Goal: Task Accomplishment & Management: Manage account settings

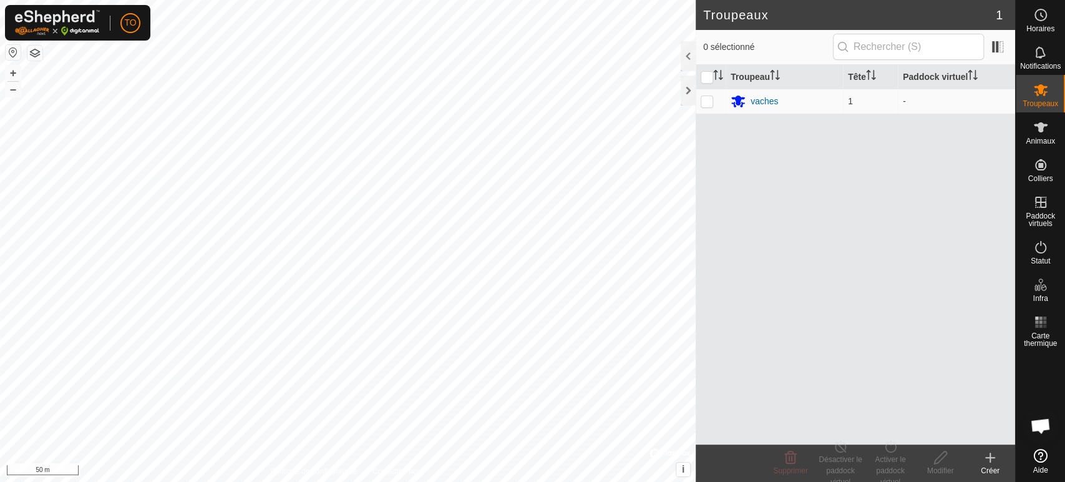
scroll to position [391, 0]
click at [798, 234] on div "Troupeaux 1 0 sélectionné Troupeau Tête Paddock virtuel vaches 1 - Supprimer Dé…" at bounding box center [507, 241] width 1015 height 482
click at [1037, 135] on es-animals-svg-icon at bounding box center [1040, 127] width 22 height 20
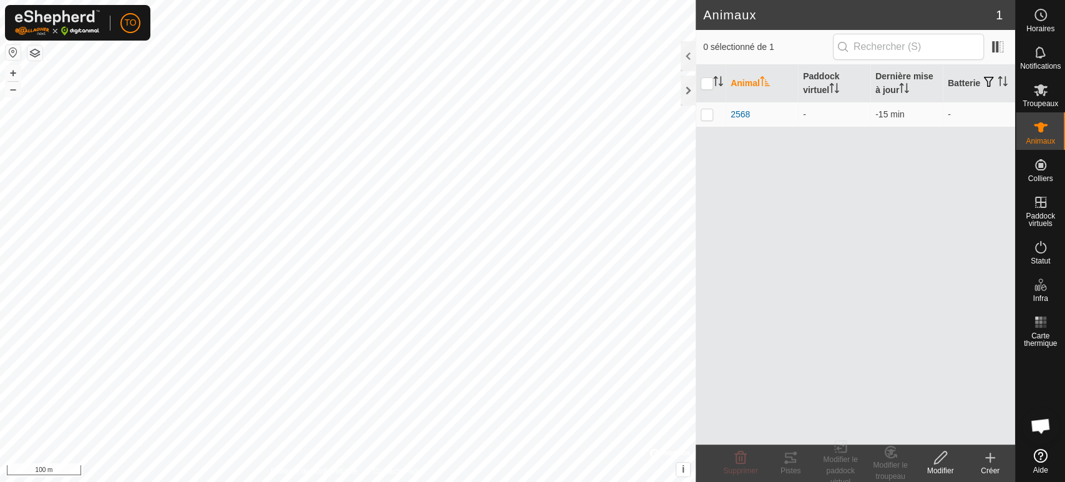
click at [988, 453] on icon at bounding box center [989, 457] width 15 height 15
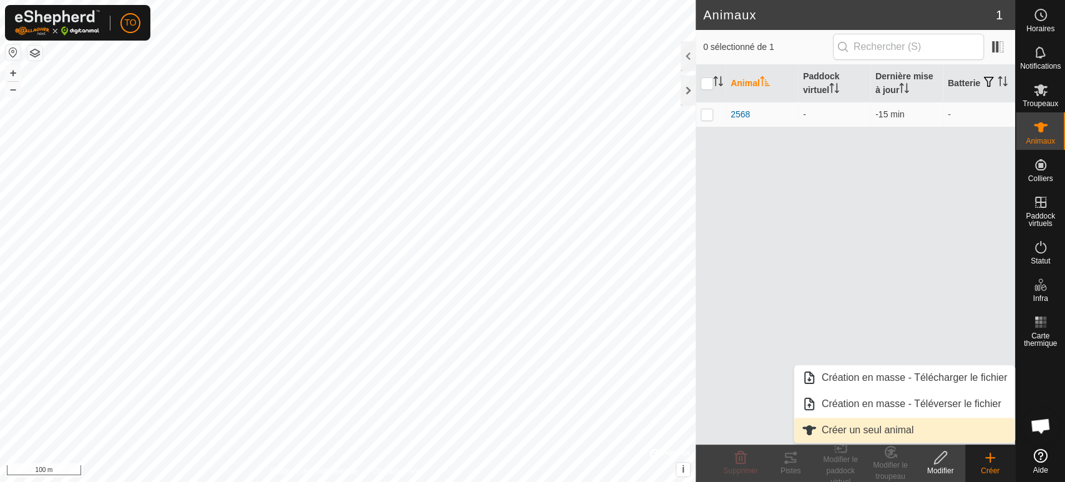
click at [858, 428] on link "Créer un seul animal" at bounding box center [904, 429] width 221 height 25
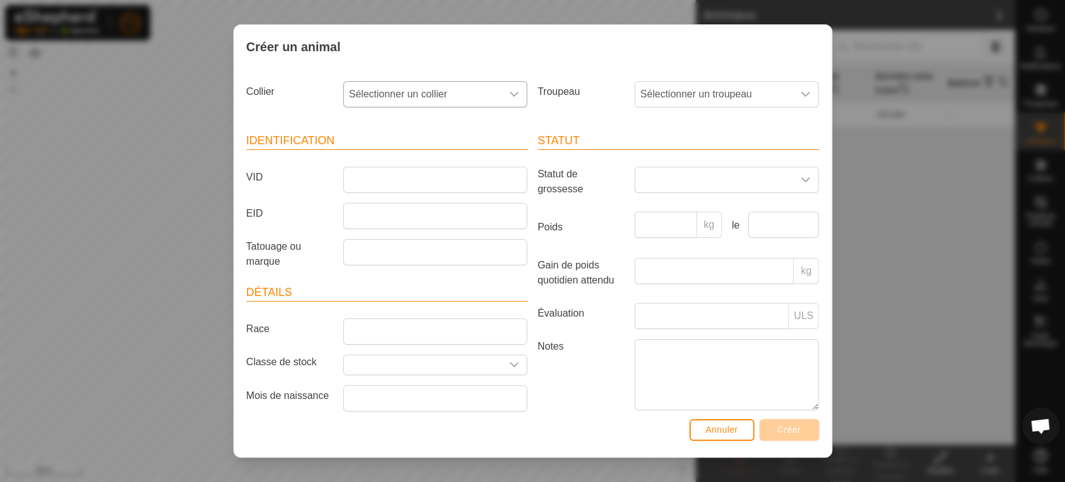
click at [381, 92] on span "Sélectionner un collier" at bounding box center [423, 94] width 158 height 25
click at [723, 422] on button "Annuler" at bounding box center [721, 430] width 65 height 22
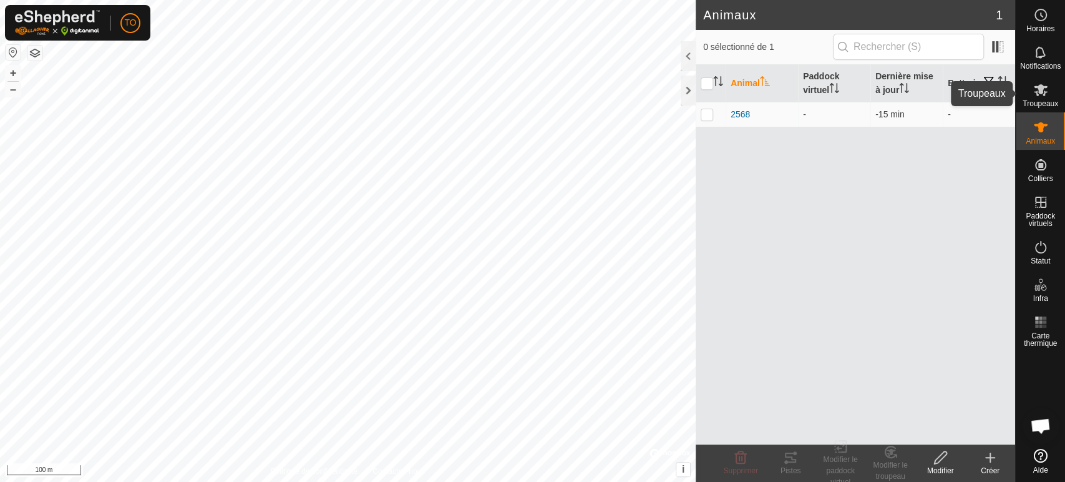
click at [1044, 92] on icon at bounding box center [1041, 90] width 14 height 12
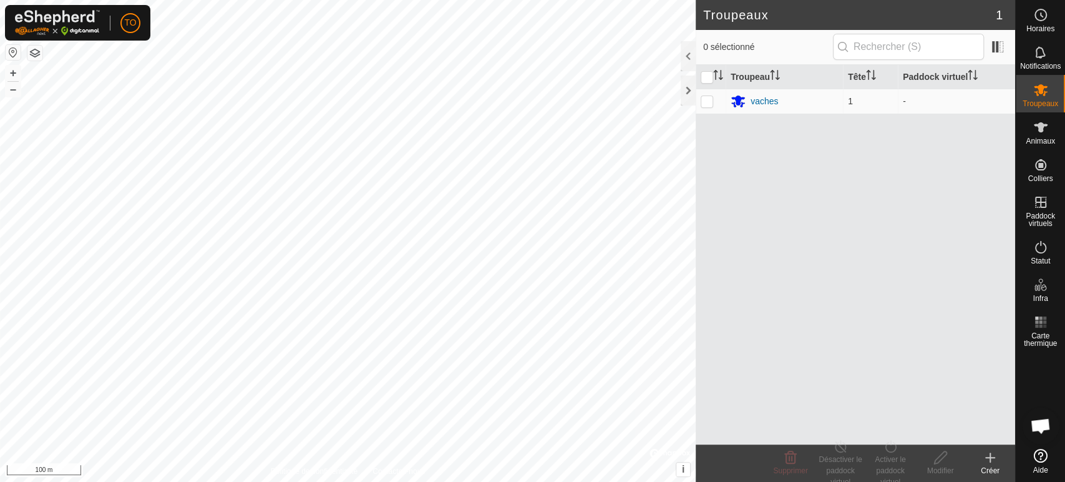
click at [986, 450] on icon at bounding box center [989, 457] width 15 height 15
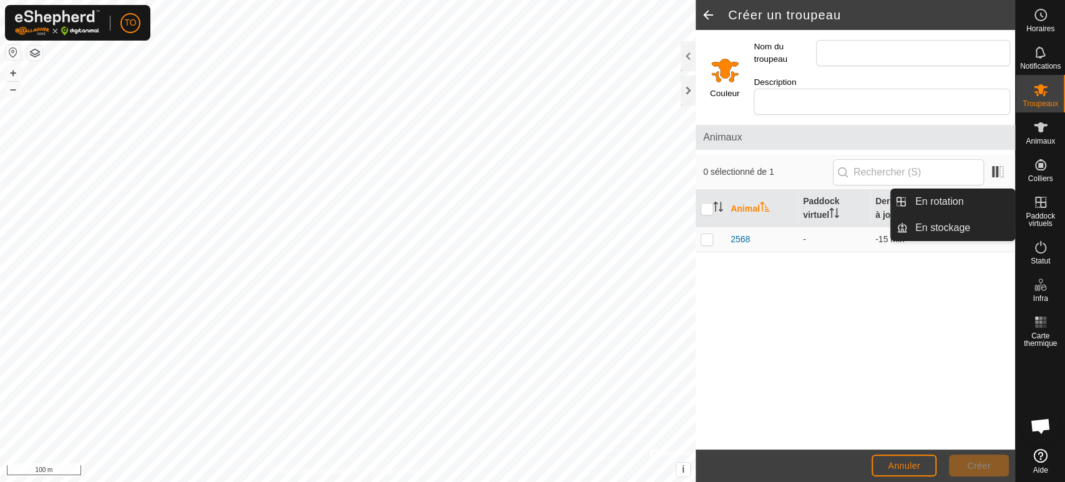
click at [1040, 201] on icon at bounding box center [1040, 202] width 15 height 15
click at [931, 200] on link "En rotation" at bounding box center [961, 201] width 107 height 25
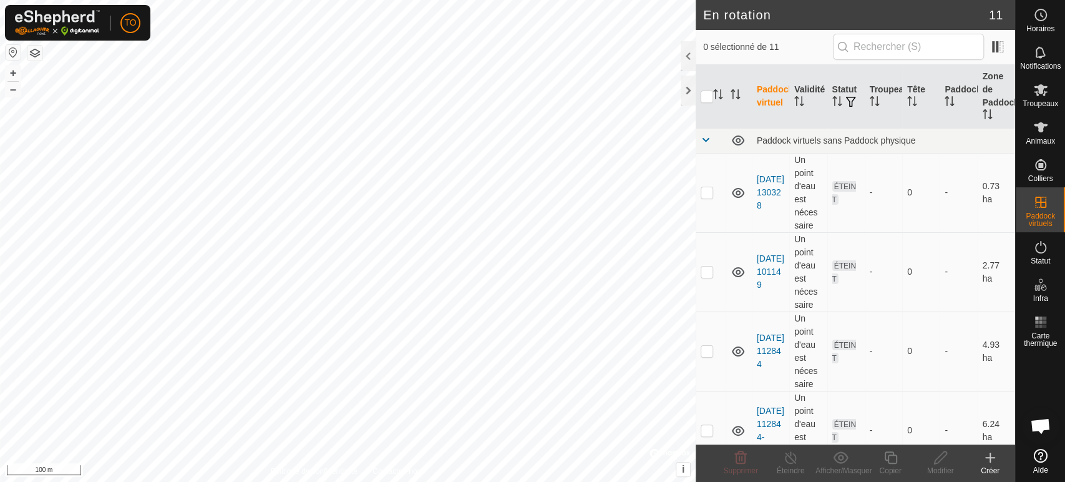
click at [996, 457] on icon at bounding box center [989, 457] width 15 height 15
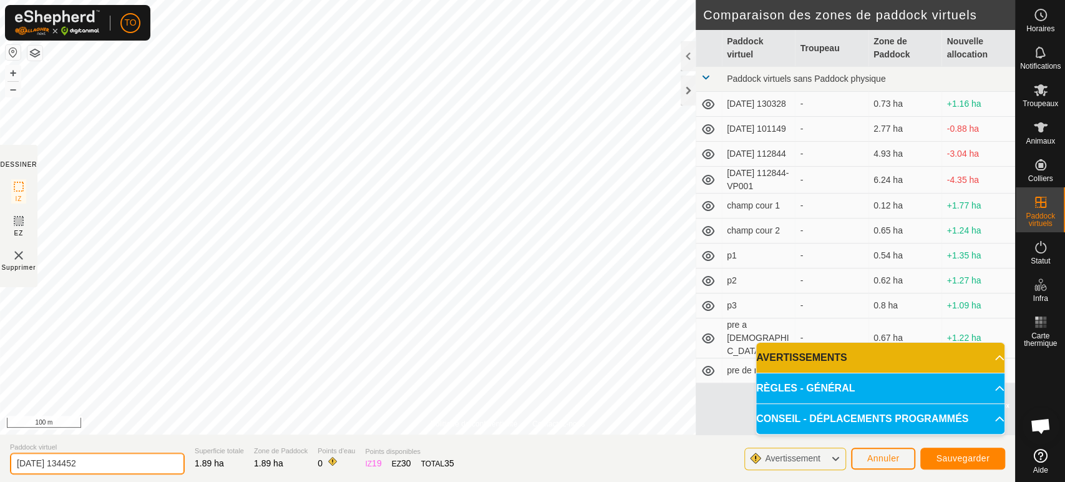
click at [163, 462] on input "[DATE] 134452" at bounding box center [97, 463] width 175 height 22
type input "2"
type input "porspo1"
click at [948, 458] on span "Sauvegarder" at bounding box center [963, 458] width 54 height 10
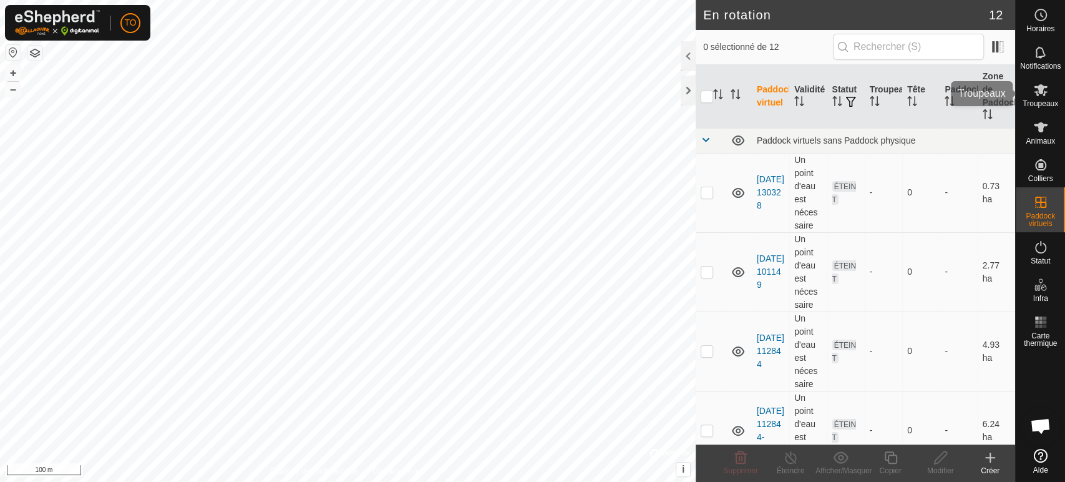
click at [1047, 95] on icon at bounding box center [1040, 89] width 15 height 15
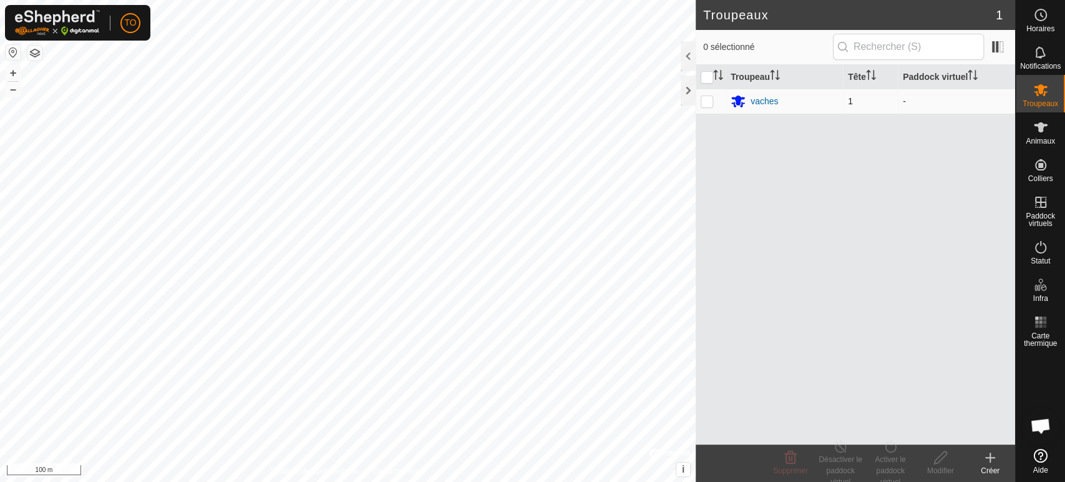
click at [706, 104] on p-checkbox at bounding box center [707, 101] width 12 height 10
checkbox input "true"
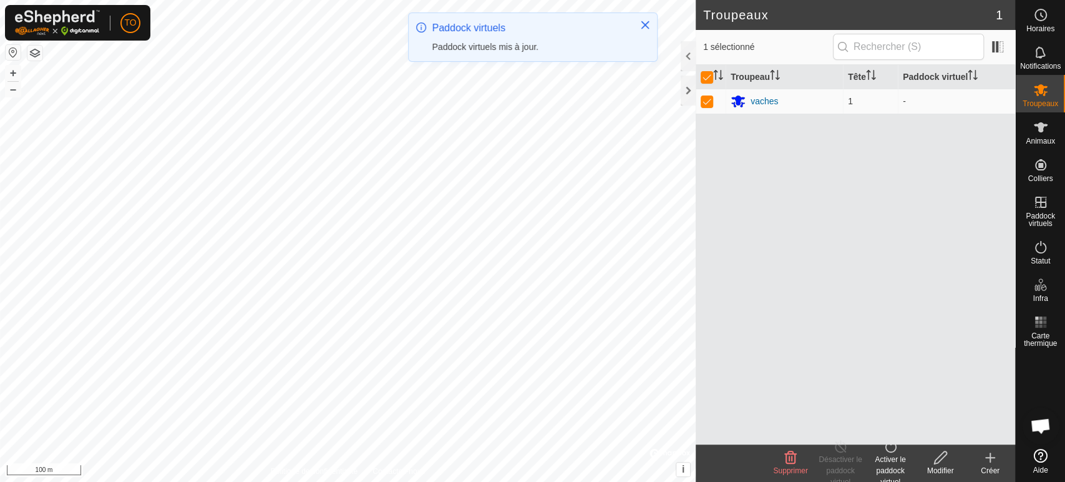
click at [894, 453] on div "Activer le paddock virtuel" at bounding box center [890, 470] width 50 height 34
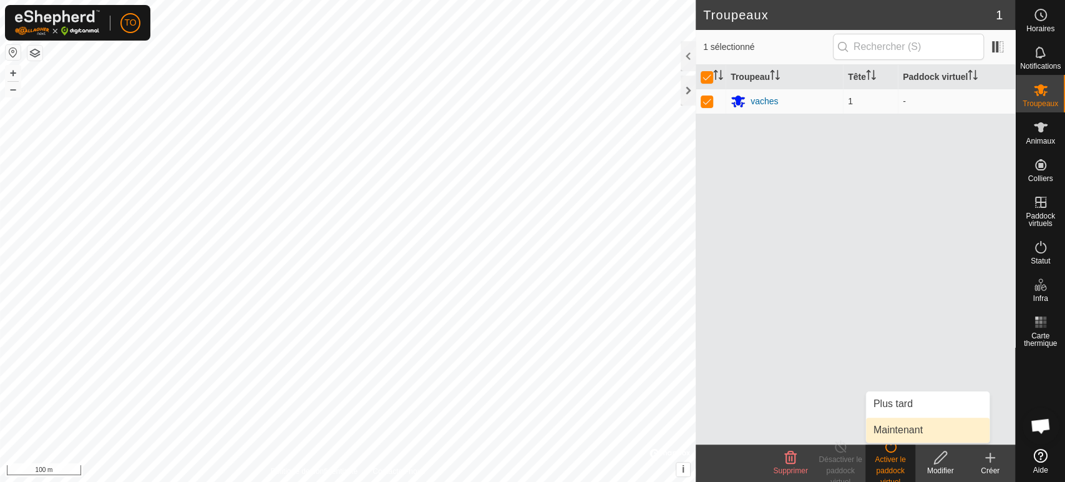
click at [916, 434] on link "Maintenant" at bounding box center [928, 429] width 124 height 25
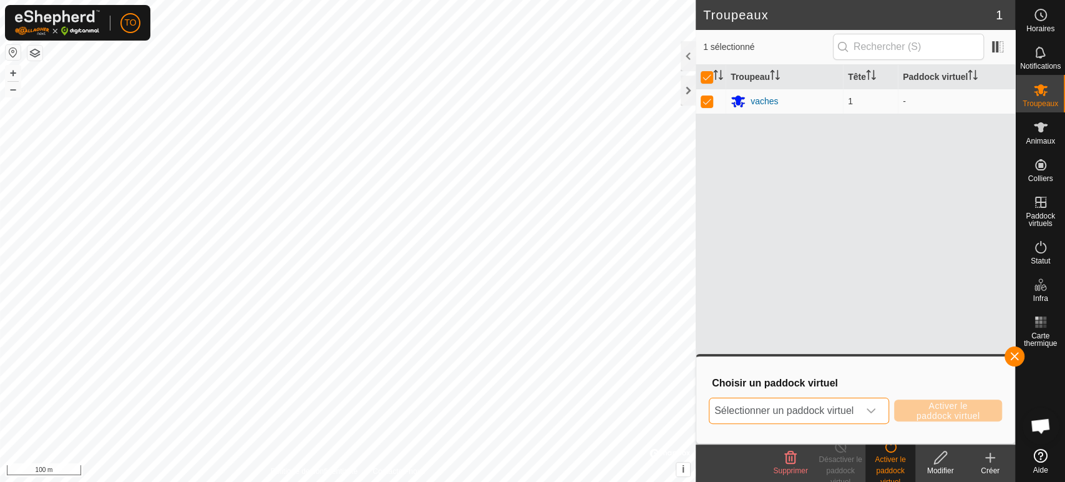
click at [840, 410] on span "Sélectionner un paddock virtuel" at bounding box center [783, 410] width 149 height 25
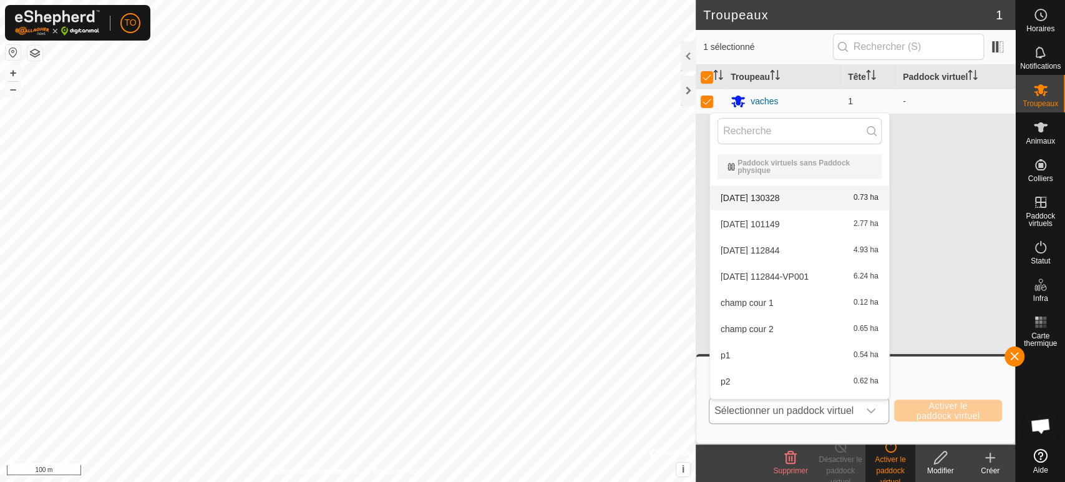
click at [780, 200] on li "[DATE] 130328 0.73 ha" at bounding box center [799, 197] width 179 height 25
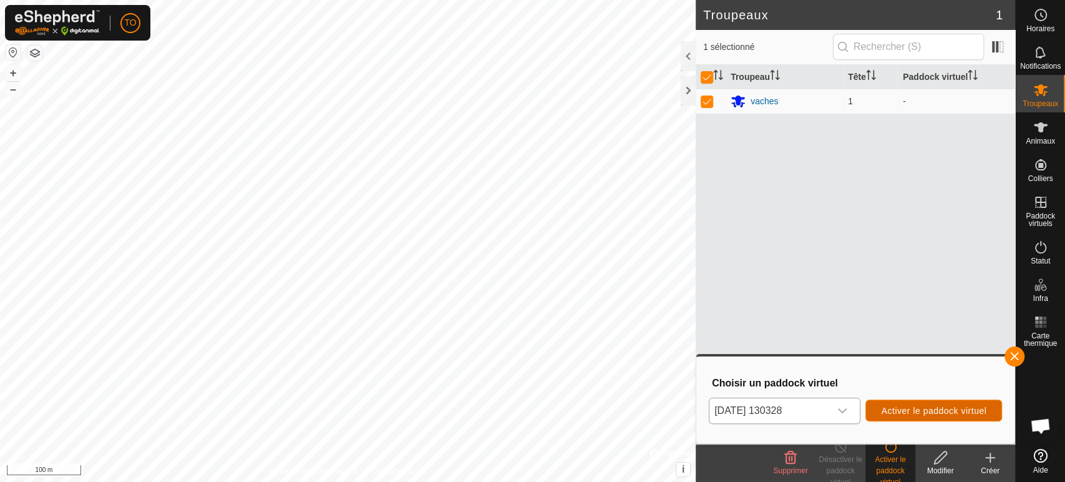
click at [911, 409] on span "Activer le paddock virtuel" at bounding box center [933, 410] width 105 height 10
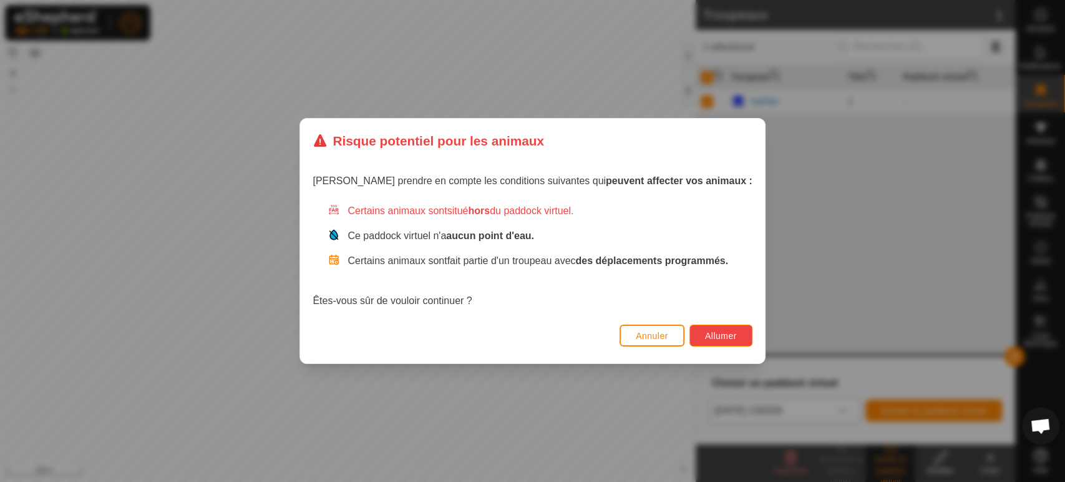
click at [727, 339] on button "Allumer" at bounding box center [720, 335] width 63 height 22
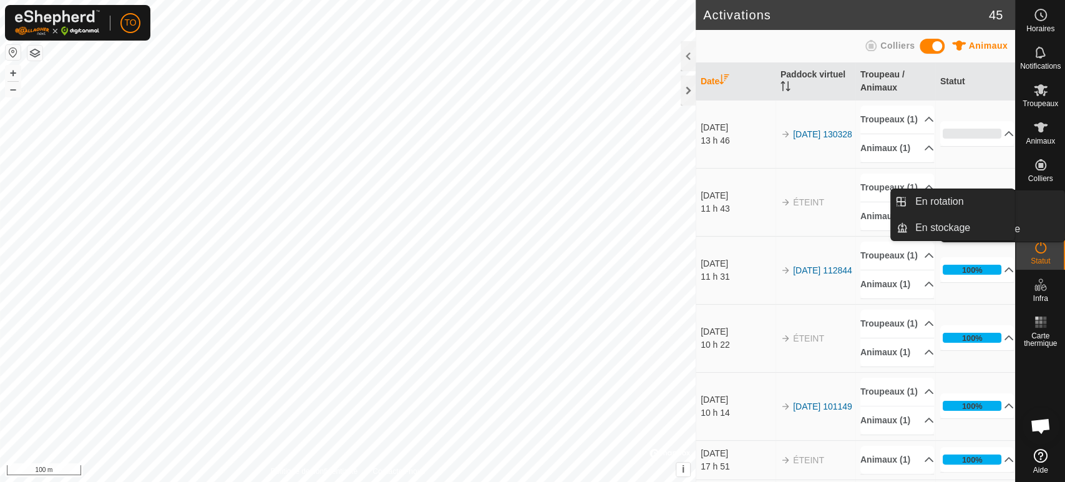
drag, startPoint x: 1018, startPoint y: 210, endPoint x: 1037, endPoint y: 206, distance: 19.2
click at [1037, 206] on icon at bounding box center [1040, 202] width 15 height 15
click at [951, 208] on link "En rotation" at bounding box center [961, 201] width 107 height 25
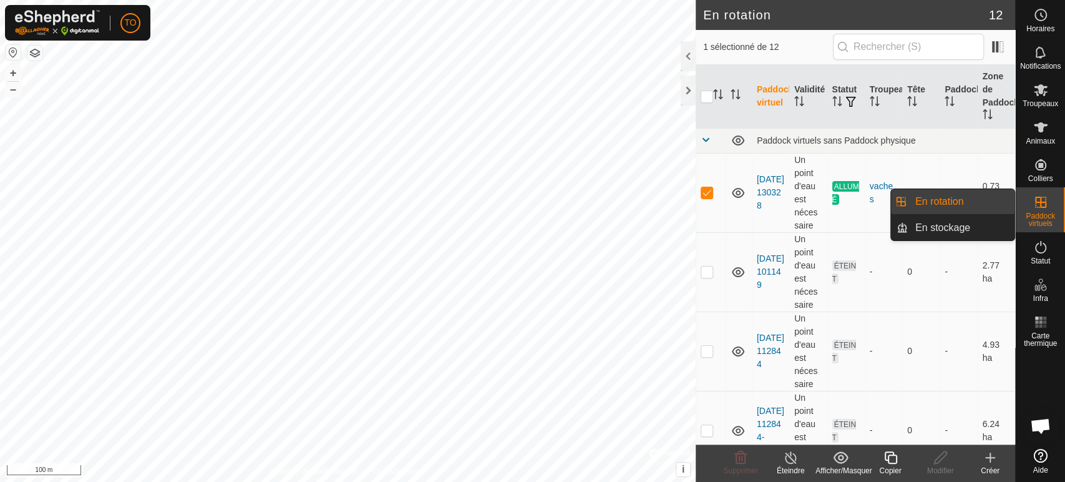
click at [893, 462] on icon at bounding box center [891, 457] width 16 height 15
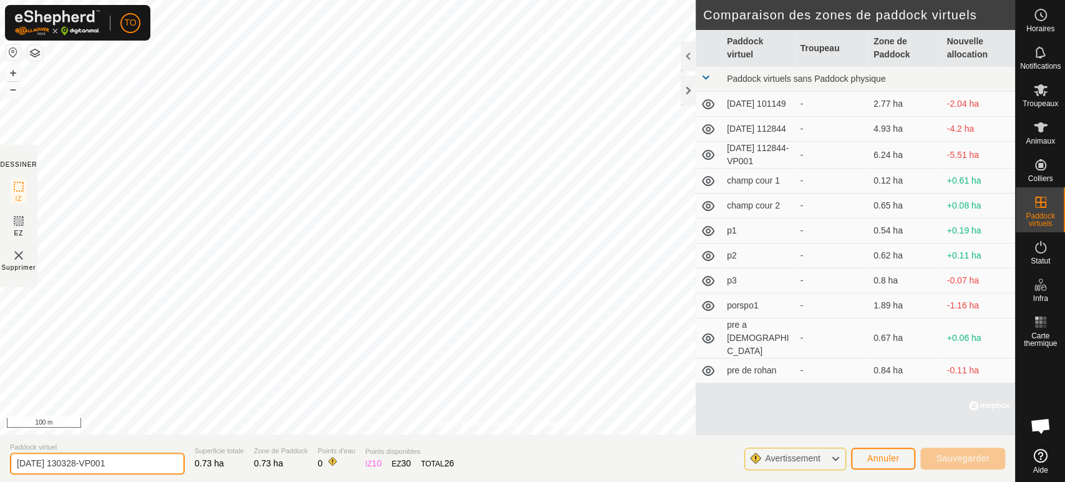
drag, startPoint x: 145, startPoint y: 463, endPoint x: 0, endPoint y: 453, distance: 145.1
click at [0, 453] on section "Paddock virtuel [DATE] 130328-VP001 Superficie totale 0.73 ha Zone [PERSON_NAME…" at bounding box center [507, 457] width 1015 height 47
type input "porspo2"
click at [132, 463] on input "porspo2" at bounding box center [97, 463] width 175 height 22
click at [873, 460] on span "Annuler" at bounding box center [883, 458] width 32 height 10
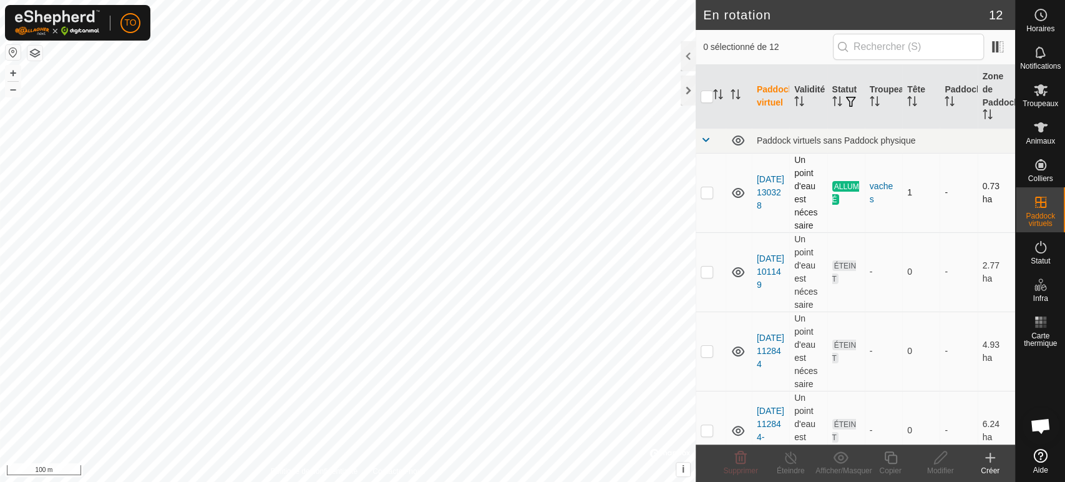
click at [704, 192] on p-checkbox at bounding box center [707, 192] width 12 height 10
checkbox input "true"
click at [894, 463] on icon at bounding box center [891, 457] width 16 height 15
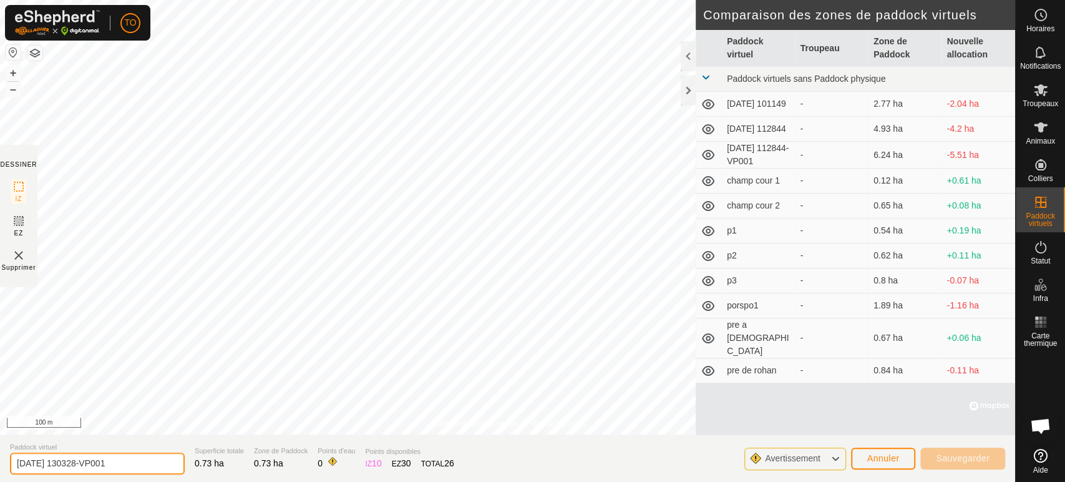
drag, startPoint x: 139, startPoint y: 458, endPoint x: 0, endPoint y: 463, distance: 139.2
click at [0, 463] on section "Paddock virtuel [DATE] 130328-VP001 Superficie totale 0.73 ha Zone [PERSON_NAME…" at bounding box center [507, 457] width 1015 height 47
type input "porpso"
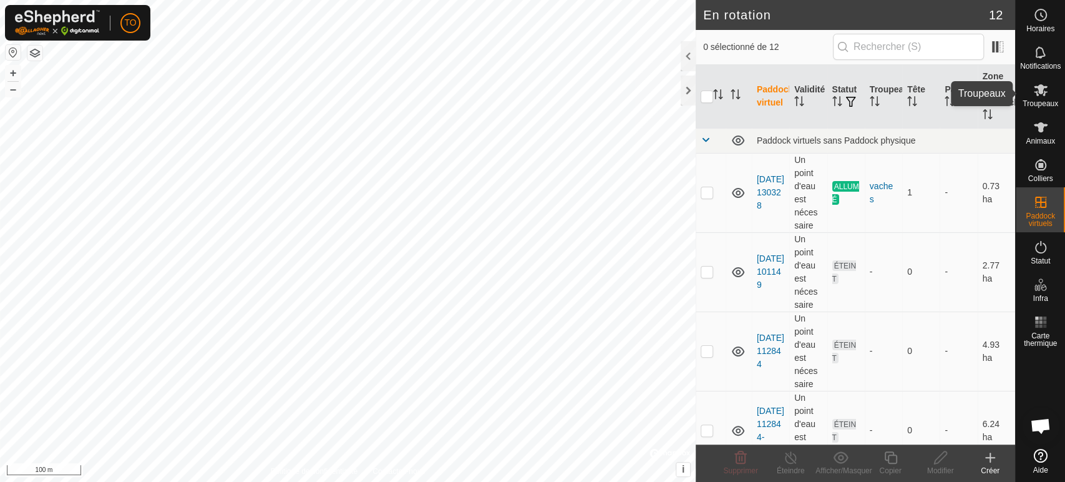
click at [1040, 92] on icon at bounding box center [1041, 90] width 14 height 12
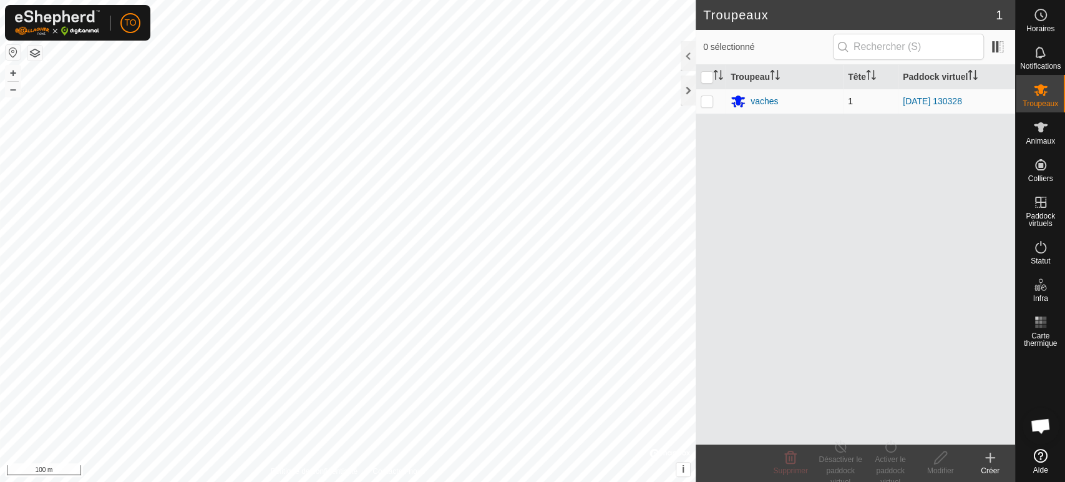
click at [703, 103] on p-checkbox at bounding box center [707, 101] width 12 height 10
checkbox input "true"
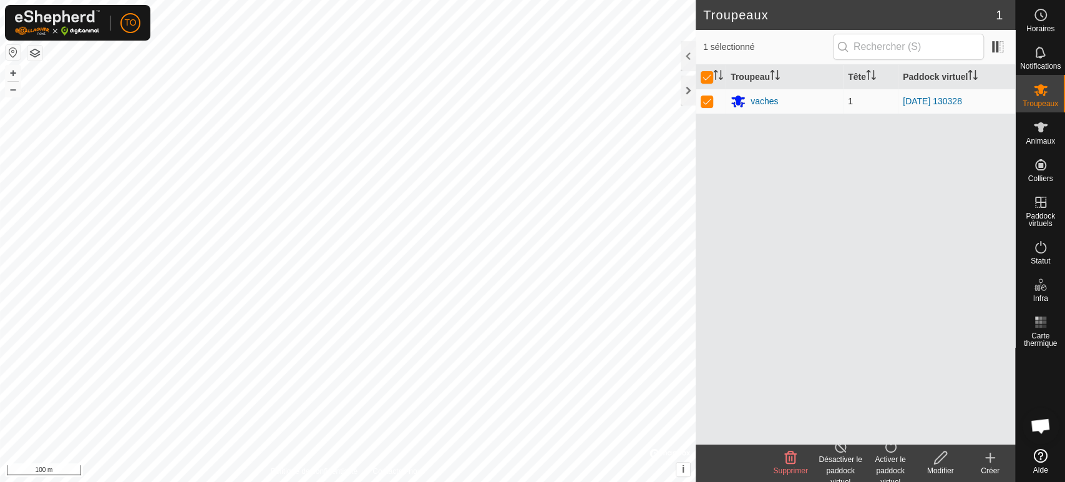
click at [896, 452] on icon at bounding box center [891, 446] width 16 height 15
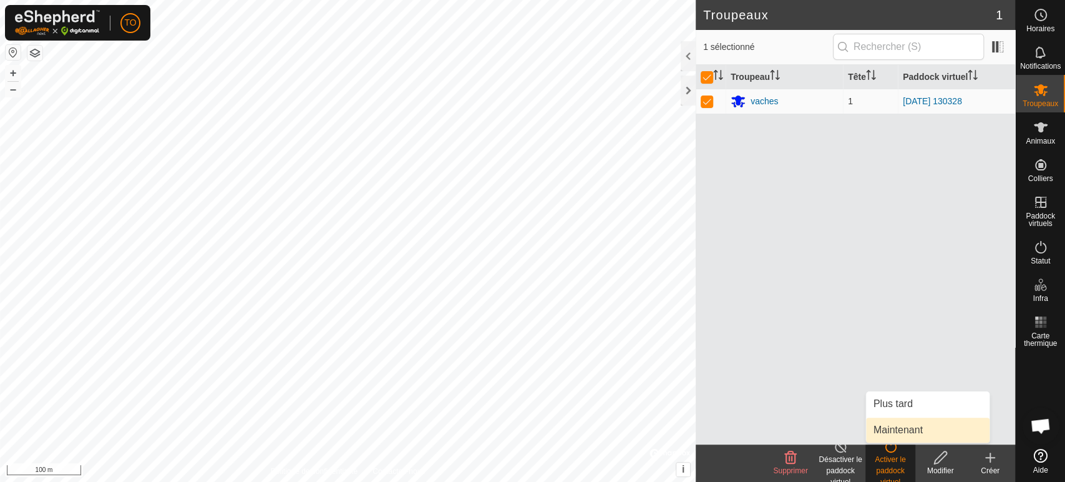
click at [904, 429] on link "Maintenant" at bounding box center [928, 429] width 124 height 25
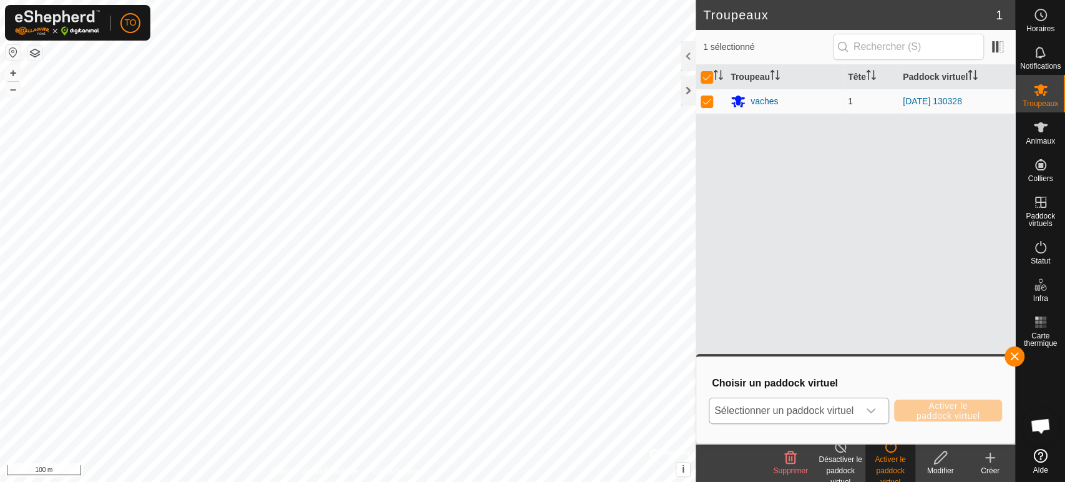
click at [836, 409] on span "Sélectionner un paddock virtuel" at bounding box center [783, 410] width 149 height 25
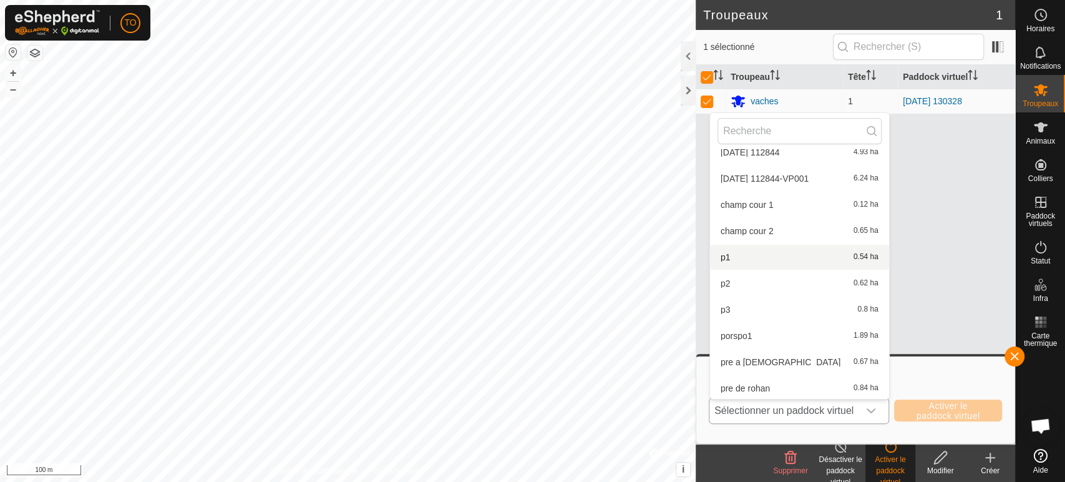
scroll to position [100, 0]
click at [748, 331] on li "porspo1 1.89 ha" at bounding box center [799, 333] width 179 height 25
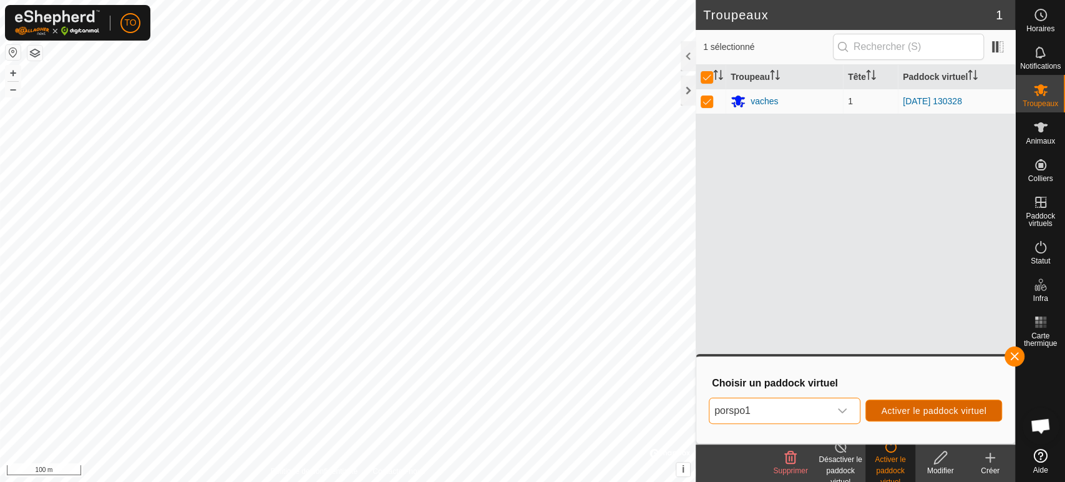
click at [916, 413] on span "Activer le paddock virtuel" at bounding box center [933, 410] width 105 height 10
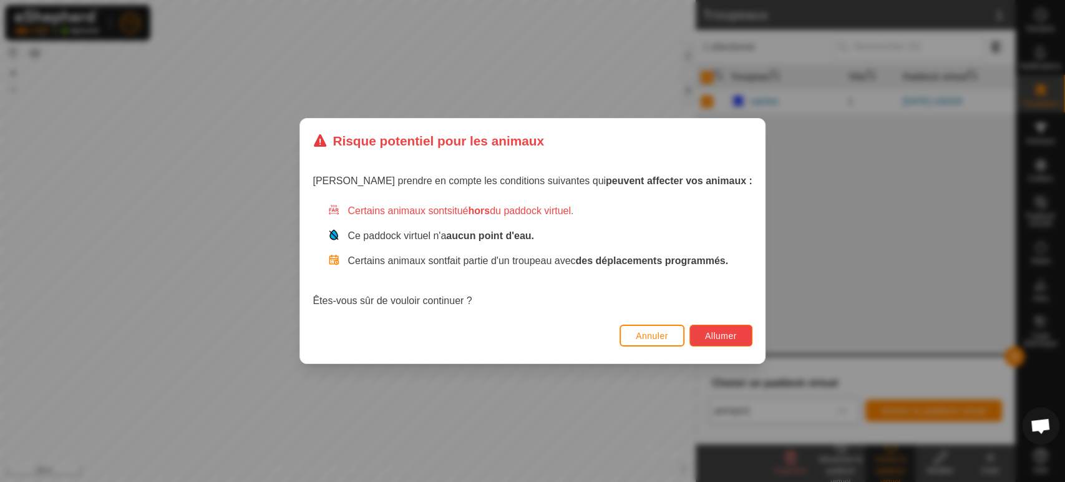
click at [705, 336] on span "Allumer" at bounding box center [721, 336] width 32 height 10
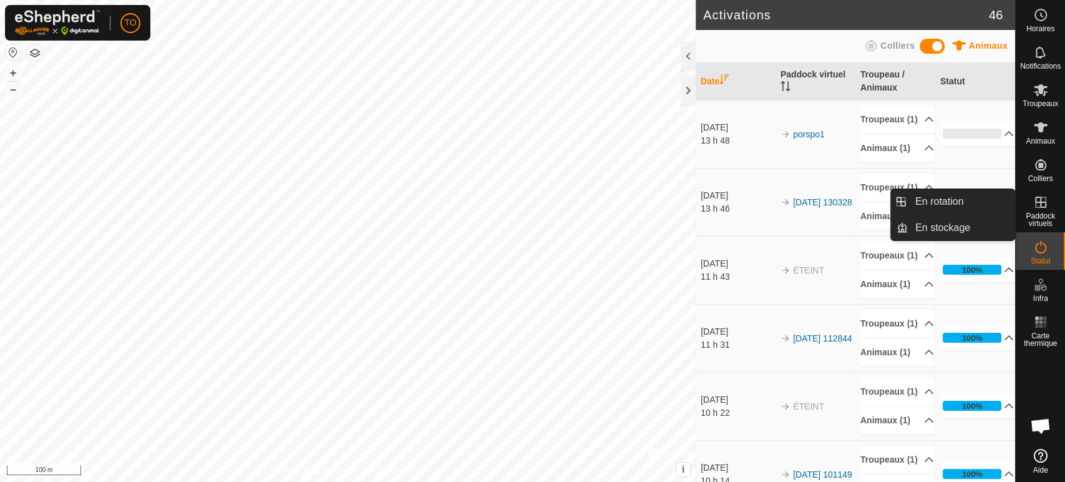
click at [1043, 202] on icon at bounding box center [1040, 201] width 11 height 11
click at [923, 207] on link "En rotation" at bounding box center [961, 201] width 107 height 25
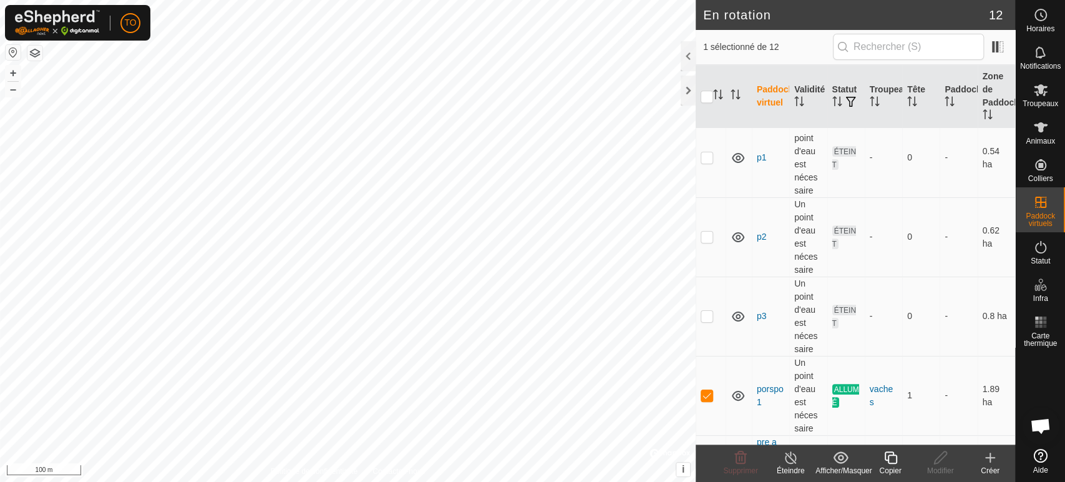
scroll to position [619, 0]
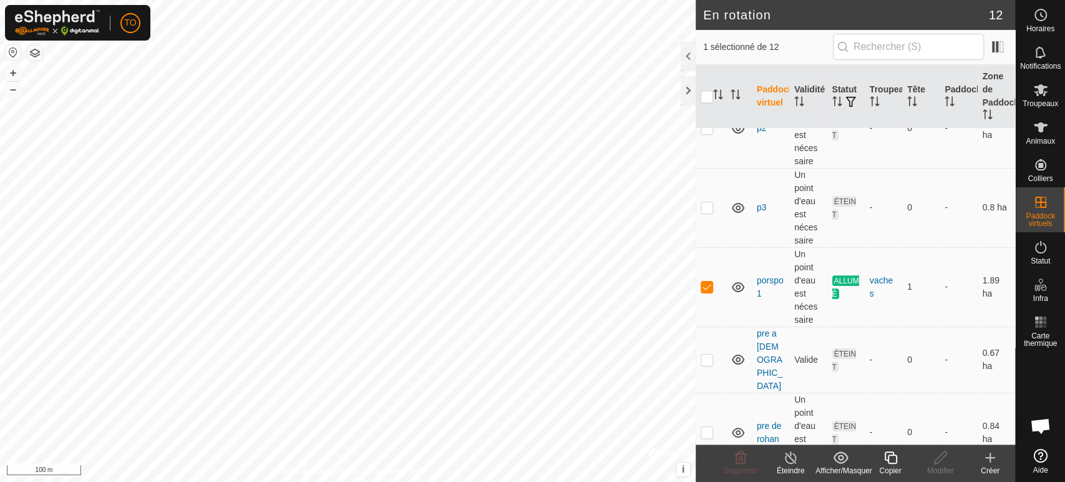
click at [890, 460] on icon at bounding box center [891, 457] width 16 height 15
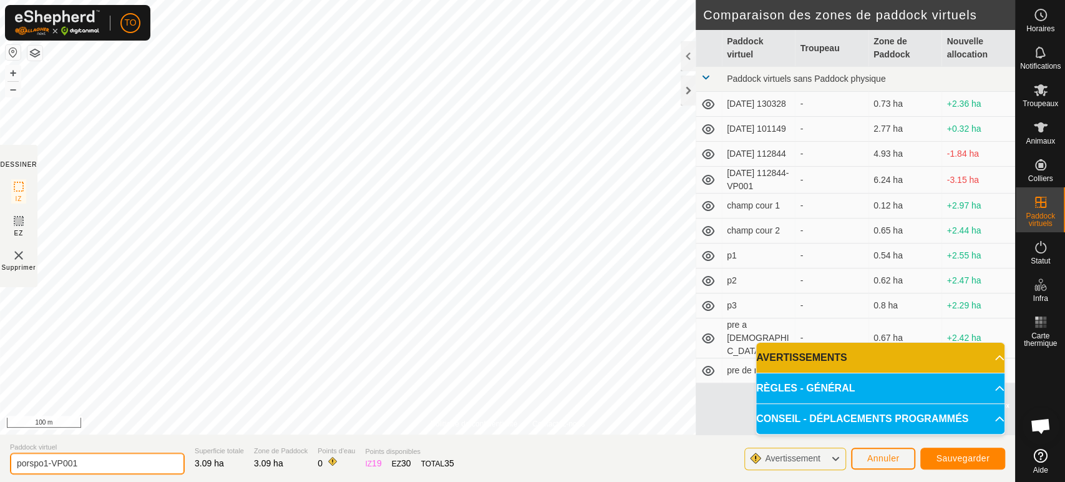
click at [85, 467] on input "porspo1-VP001" at bounding box center [97, 463] width 175 height 22
type input "porspo2"
click at [949, 456] on span "Sauvegarder" at bounding box center [963, 458] width 54 height 10
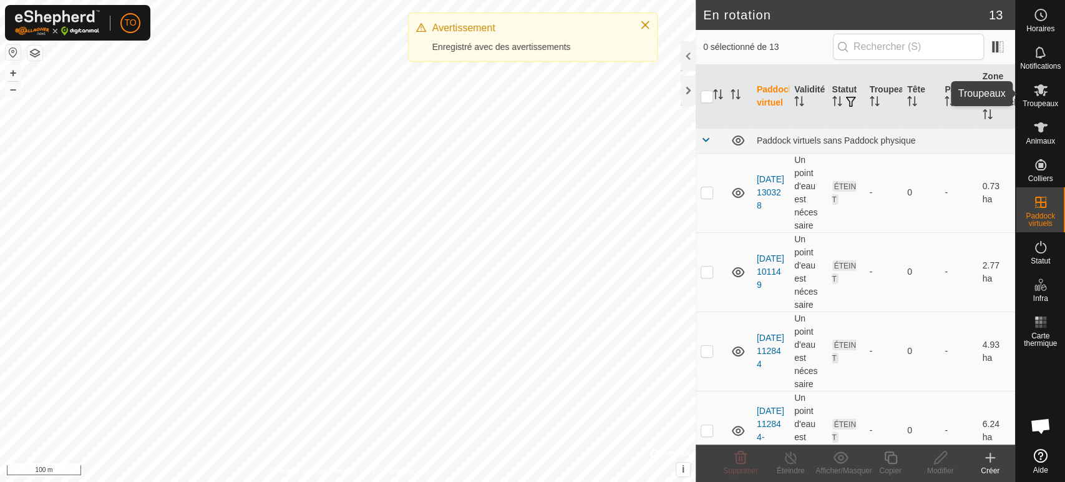
click at [1028, 101] on span "Troupeaux" at bounding box center [1040, 103] width 36 height 7
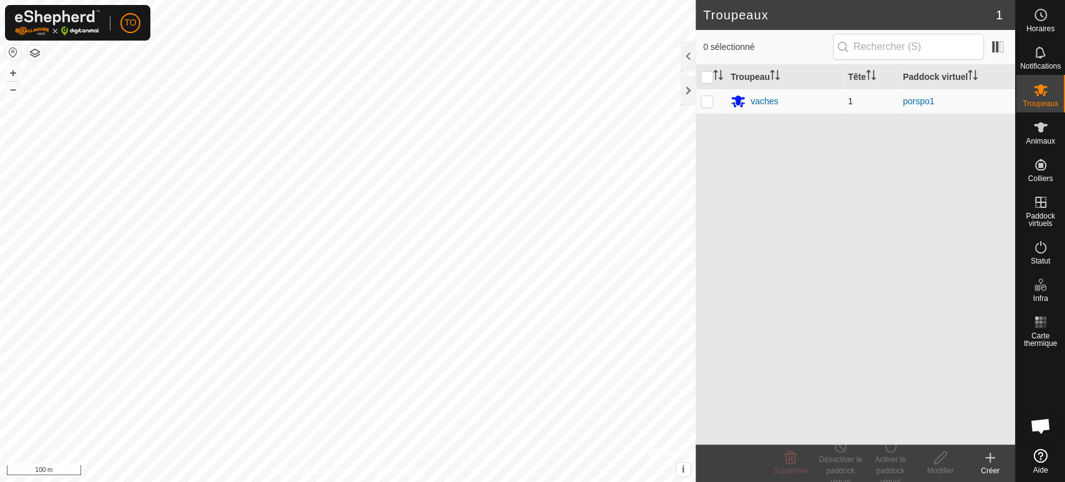
click at [709, 102] on p-checkbox at bounding box center [707, 101] width 12 height 10
checkbox input "true"
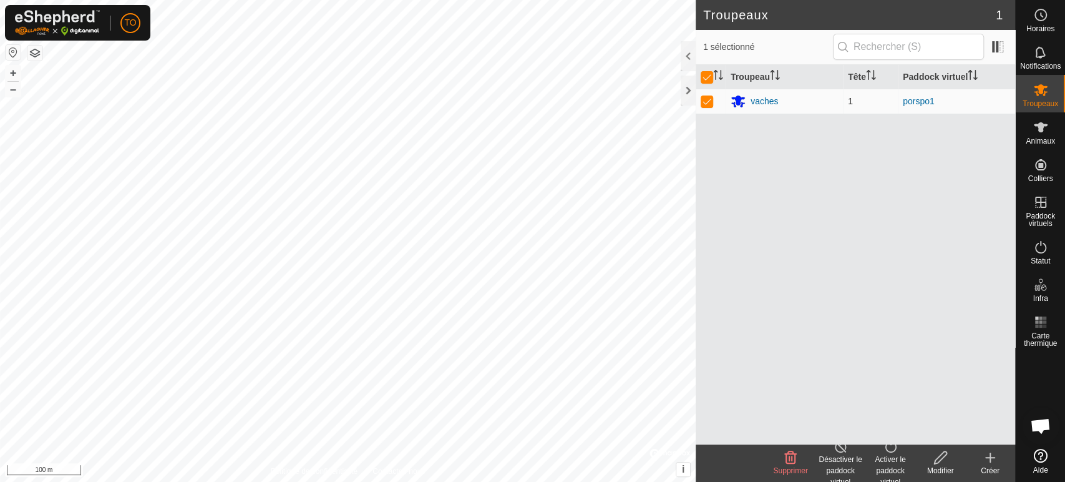
click at [883, 458] on div "Activer le paddock virtuel" at bounding box center [890, 470] width 50 height 34
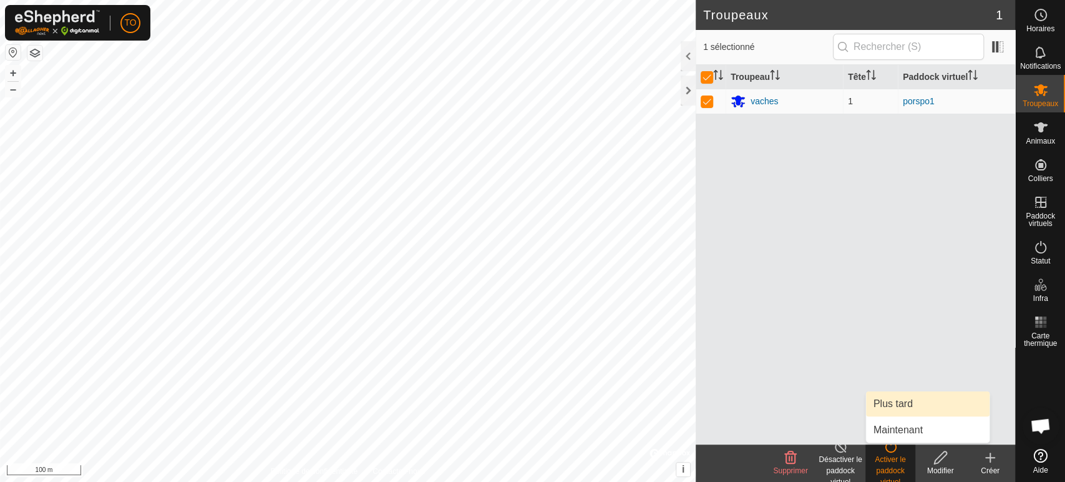
click at [903, 398] on link "Plus tard" at bounding box center [928, 403] width 124 height 25
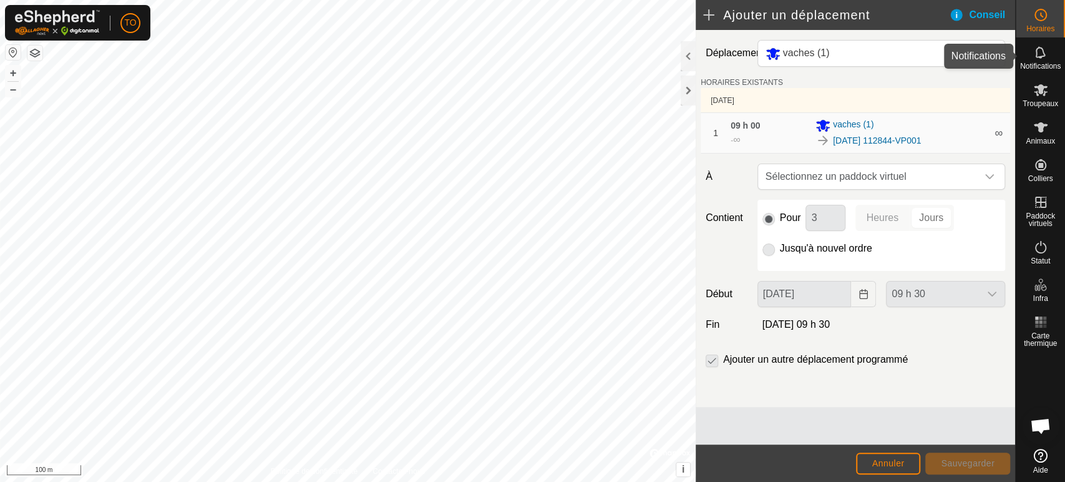
click at [1045, 57] on es-notification-svg-icon at bounding box center [1040, 52] width 22 height 20
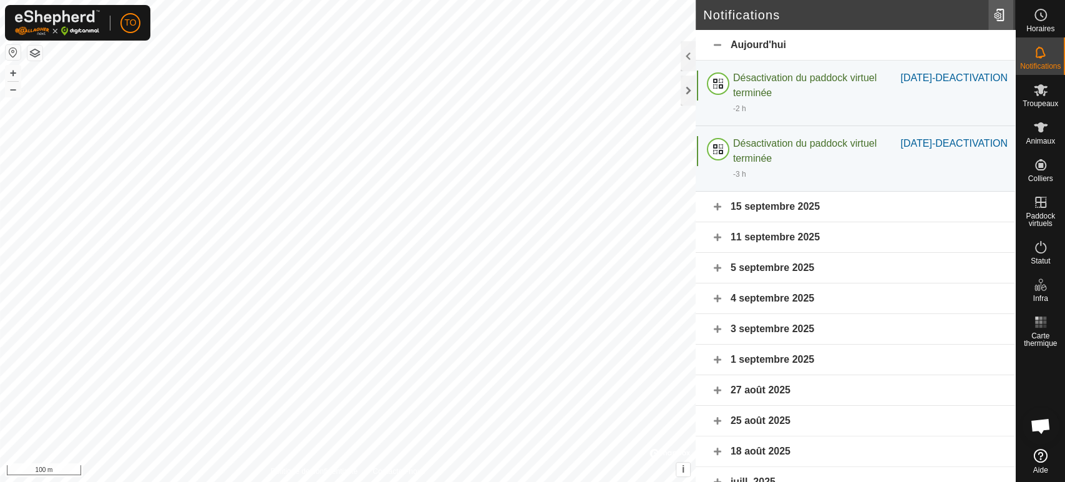
click at [997, 19] on div at bounding box center [1000, 15] width 25 height 35
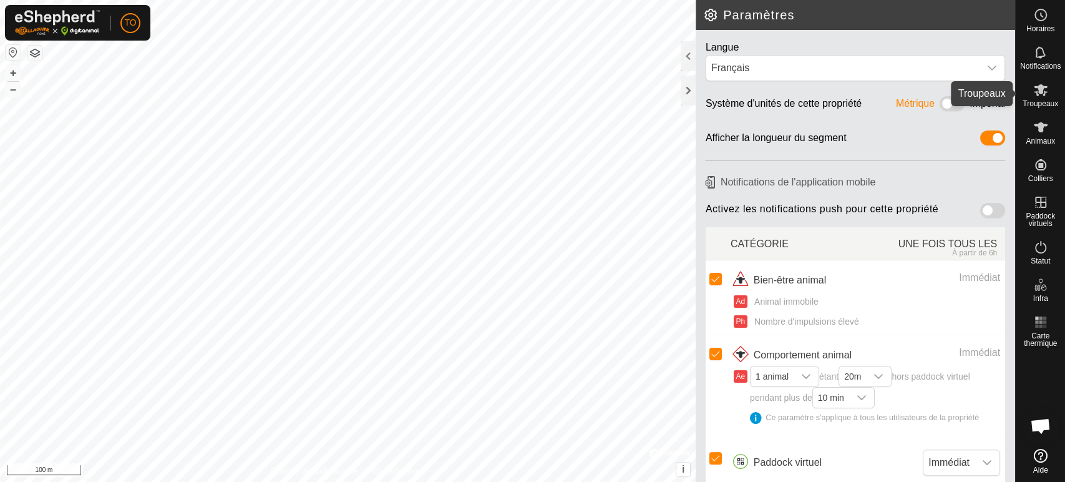
click at [1044, 95] on icon at bounding box center [1041, 90] width 14 height 12
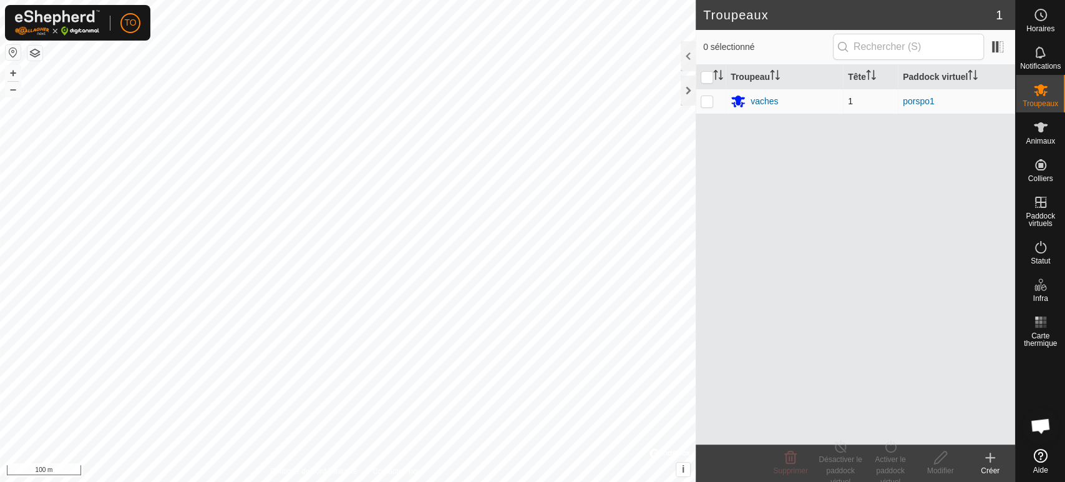
click at [712, 99] on p-checkbox at bounding box center [707, 101] width 12 height 10
checkbox input "true"
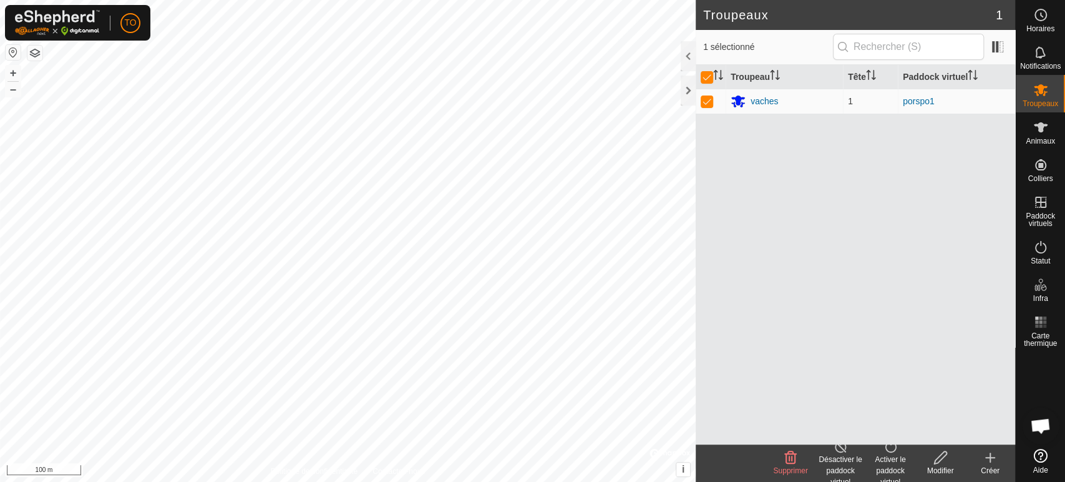
click at [841, 458] on div "Désactiver le paddock virtuel" at bounding box center [840, 470] width 50 height 34
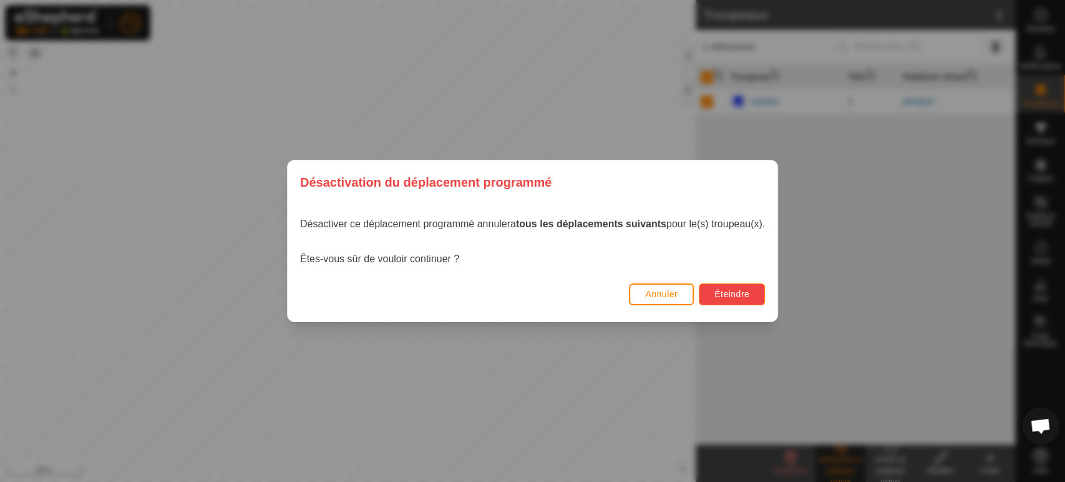
click at [728, 290] on span "Éteindre" at bounding box center [731, 294] width 35 height 10
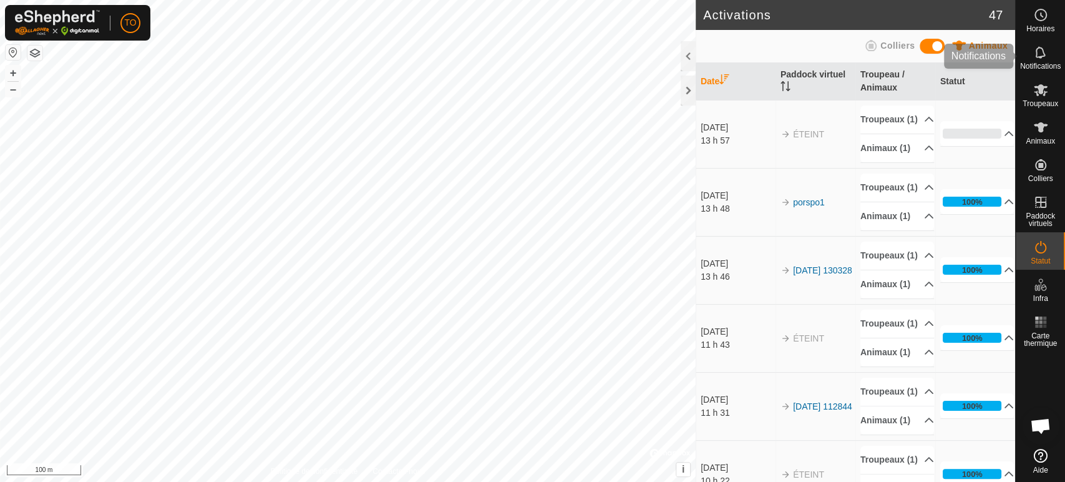
click at [1039, 64] on span "Notifications" at bounding box center [1040, 65] width 41 height 7
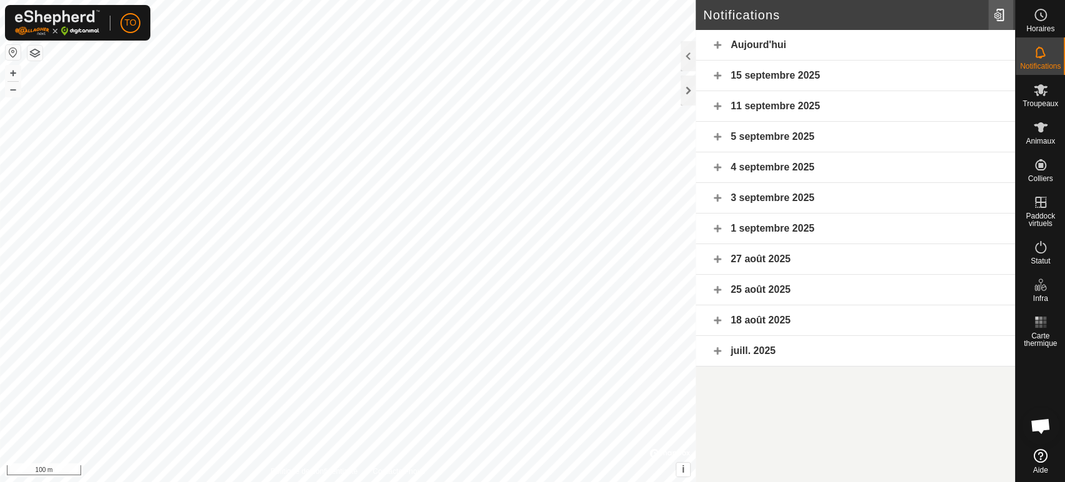
click at [994, 14] on div at bounding box center [1000, 15] width 25 height 35
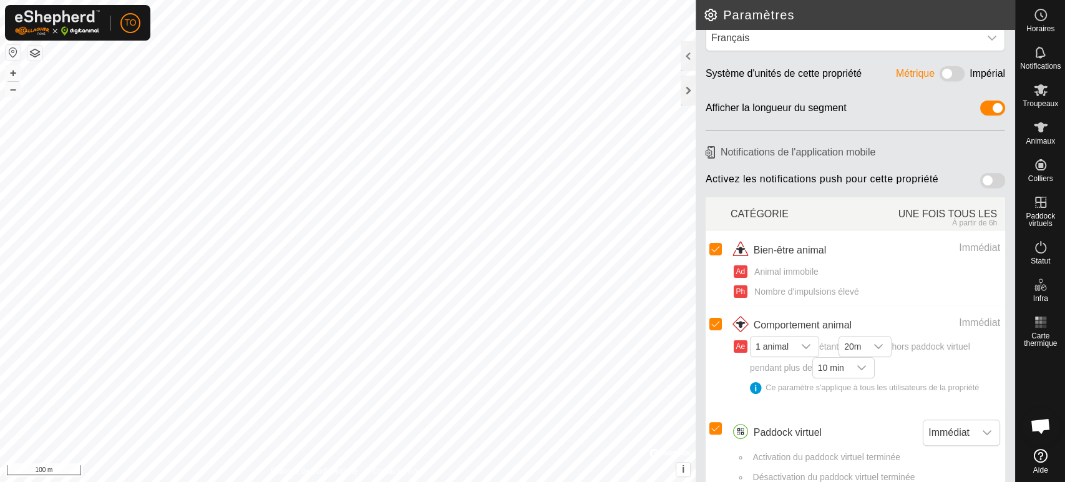
scroll to position [47, 0]
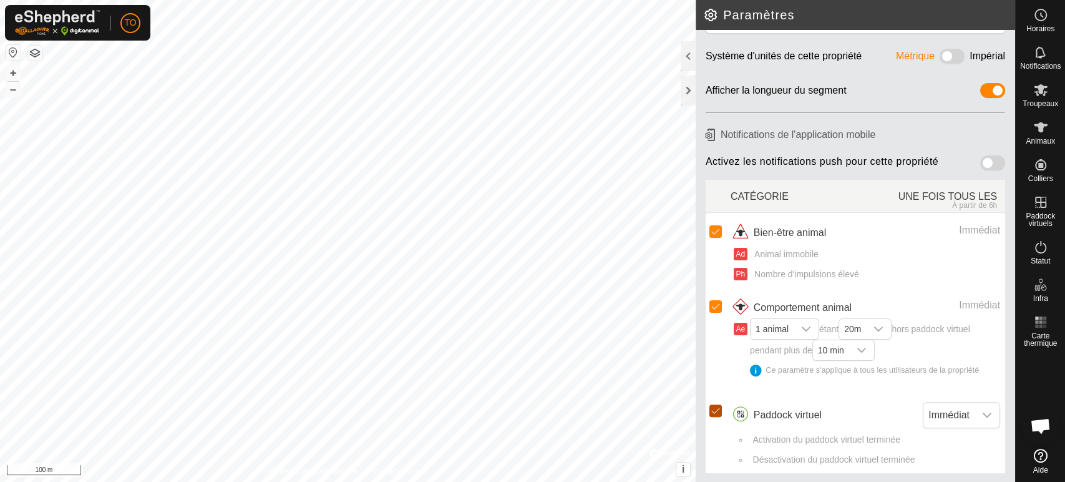
click at [712, 412] on input "checkbox" at bounding box center [715, 410] width 12 height 12
checkbox input "false"
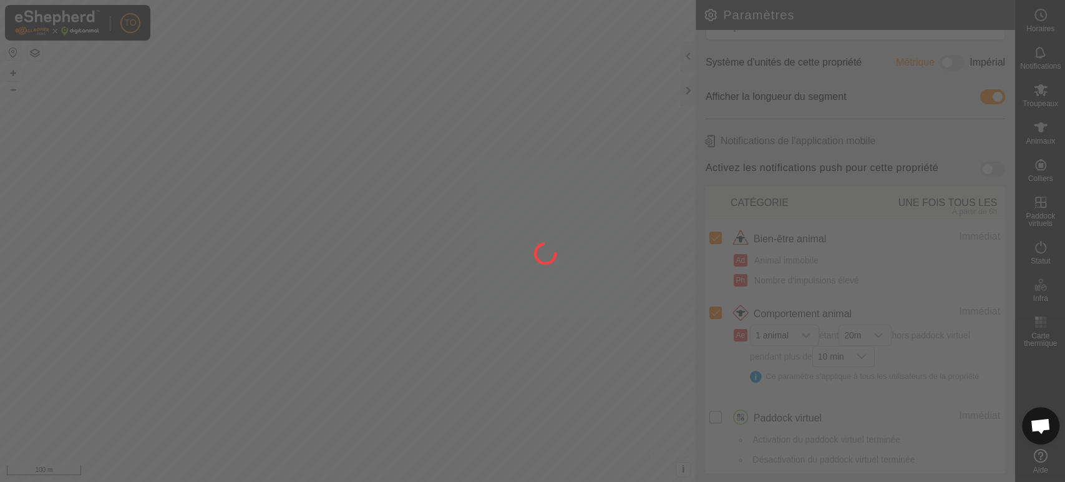
click at [712, 417] on div at bounding box center [532, 241] width 1065 height 482
